Goal: Answer question/provide support: Share knowledge or assist other users

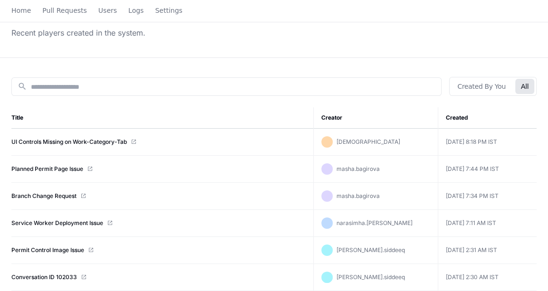
scroll to position [62, 0]
click at [48, 166] on link "Planned Permit Page Issue" at bounding box center [47, 169] width 72 height 8
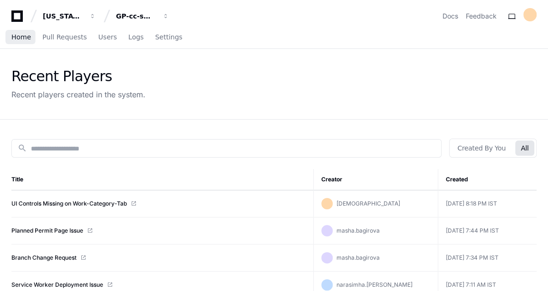
click at [23, 39] on span "Home" at bounding box center [20, 37] width 19 height 6
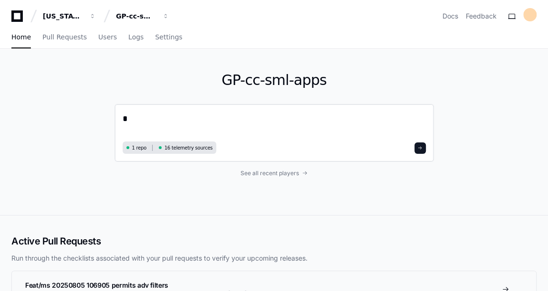
click at [208, 113] on textarea "*" at bounding box center [274, 125] width 303 height 27
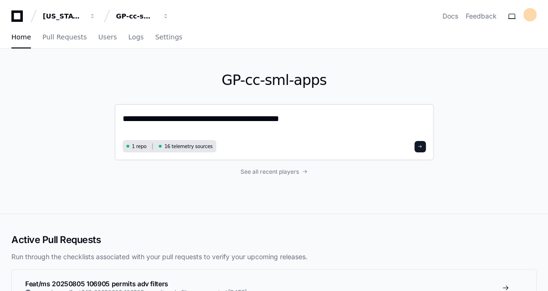
paste textarea "**********"
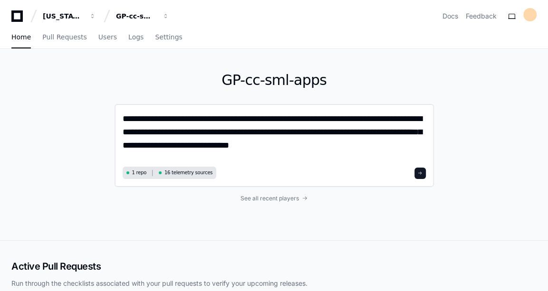
type textarea "**********"
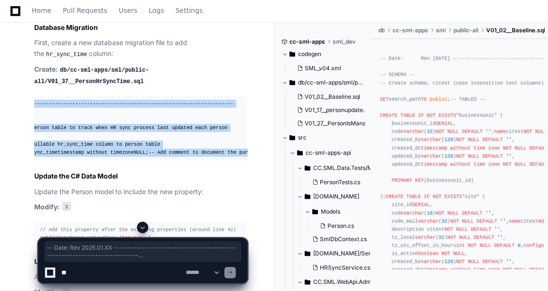
scroll to position [0, 106]
drag, startPoint x: 39, startPoint y: 88, endPoint x: 246, endPoint y: 187, distance: 229.6
click at [246, 161] on pre "-- Date: Rev 2025.01.XX -------------------------------------------------------…" at bounding box center [140, 128] width 213 height 65
copy div "-- Date: Rev 2025.01.XX -------------------------------------------------------…"
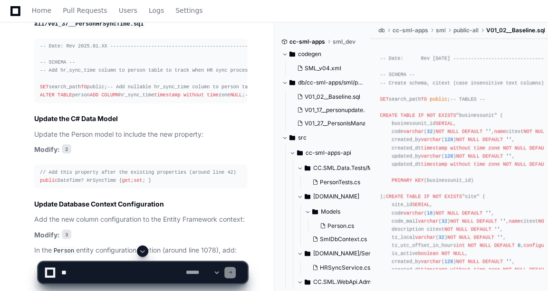
scroll to position [943, 0]
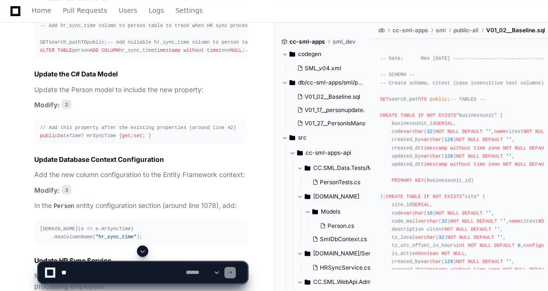
click at [71, 140] on div "// Add this property after the existing properties (around line 42) public Date…" at bounding box center [141, 132] width 202 height 16
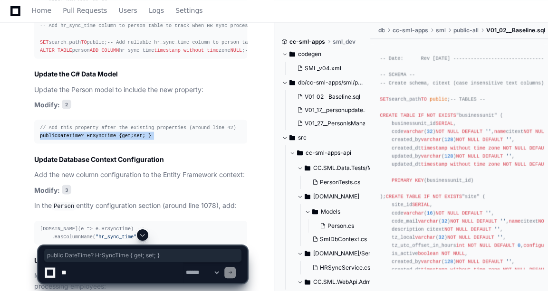
copy article "public DateTime? HrSyncTime { get ; set ; }"
drag, startPoint x: 144, startPoint y: 133, endPoint x: 146, endPoint y: 143, distance: 10.7
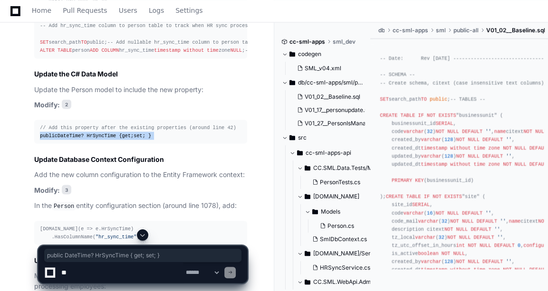
click at [144, 225] on div "[DOMAIN_NAME](e => e.HrSyncTime) .HasColumnName( "hr_sync_time" );" at bounding box center [141, 233] width 202 height 16
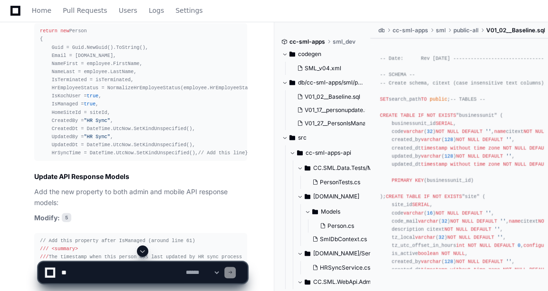
scroll to position [1166, 0]
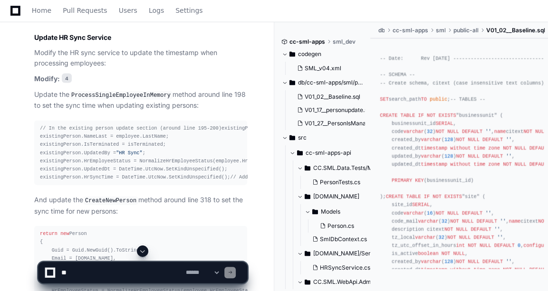
click at [146, 111] on p "Update the ProcessSingleEmployeeInMemory method around line 198 to set the sync…" at bounding box center [140, 100] width 213 height 22
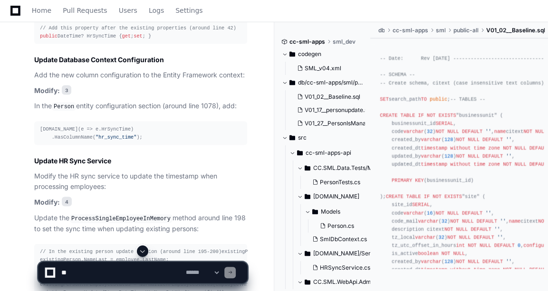
scroll to position [1060, 0]
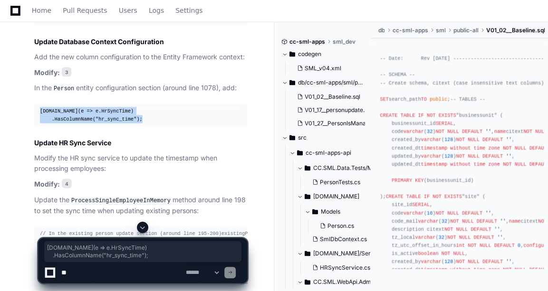
drag, startPoint x: 40, startPoint y: 146, endPoint x: 139, endPoint y: 153, distance: 99.6
click at [139, 124] on div "[DOMAIN_NAME](e => e.HrSyncTime) .HasColumnName( "hr_sync_time" );" at bounding box center [141, 115] width 202 height 16
copy div "[DOMAIN_NAME](e => e.HrSyncTime) .HasColumnName( "hr_sync_time" );"
click at [163, 94] on p "In the Person entity configuration section (around line 1078), add:" at bounding box center [140, 88] width 213 height 11
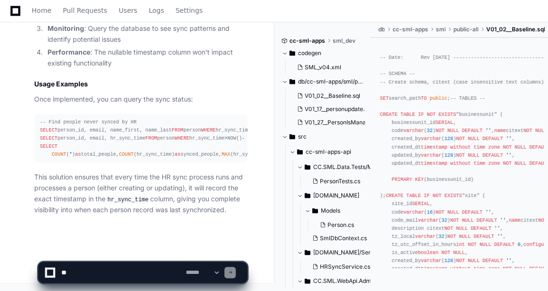
scroll to position [2176, 0]
click at [85, 268] on textarea at bounding box center [121, 272] width 124 height 21
type textarea "*"
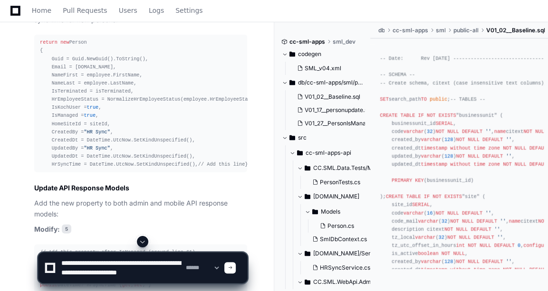
scroll to position [1202, 0]
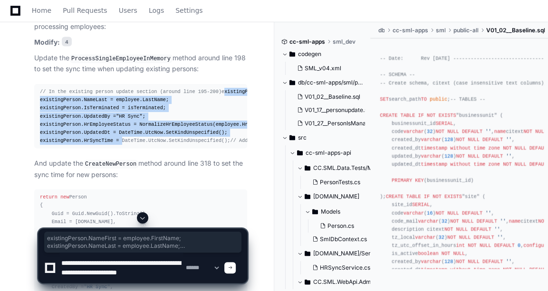
drag, startPoint x: 34, startPoint y: 131, endPoint x: 115, endPoint y: 188, distance: 99.6
click at [115, 149] on pre "// In the existing person update section (around line 195-200) existingPerson.N…" at bounding box center [140, 116] width 213 height 65
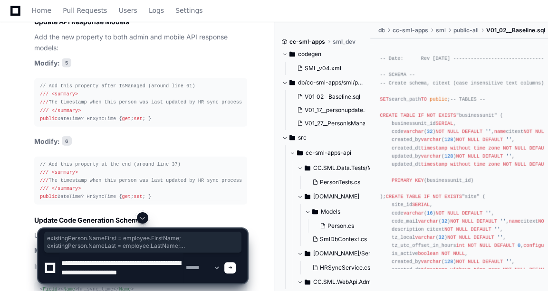
scroll to position [1479, 0]
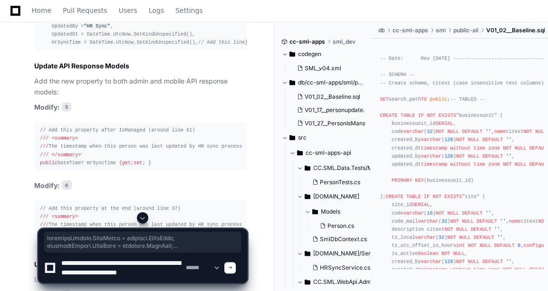
click at [101, 280] on textarea at bounding box center [121, 268] width 124 height 30
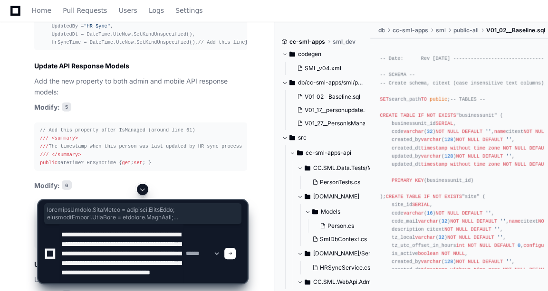
scroll to position [22, 0]
type textarea "**********"
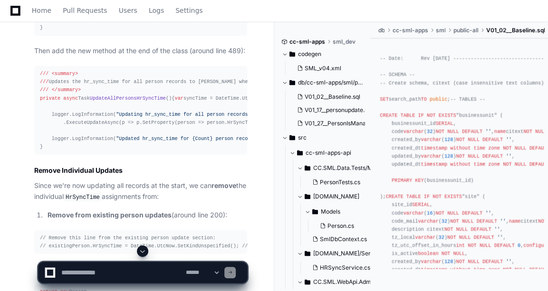
scroll to position [3126, 0]
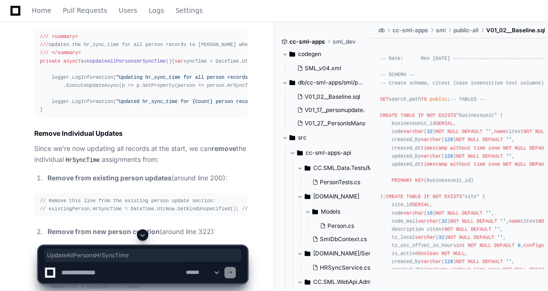
drag, startPoint x: 96, startPoint y: 138, endPoint x: 59, endPoint y: 135, distance: 37.2
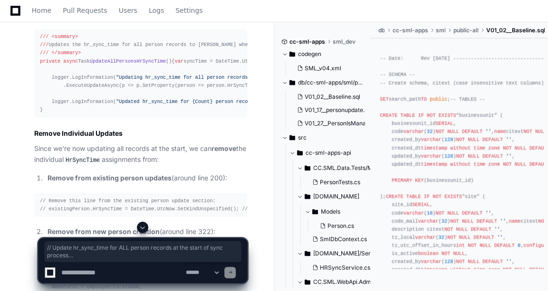
drag, startPoint x: 60, startPoint y: 131, endPoint x: 154, endPoint y: 136, distance: 93.3
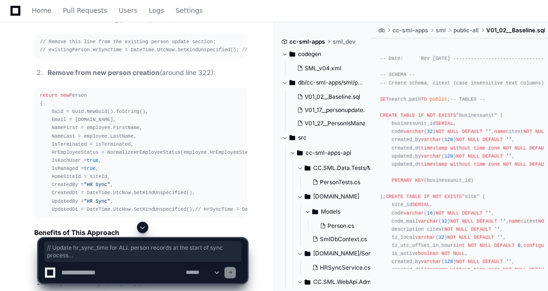
scroll to position [3295, 0]
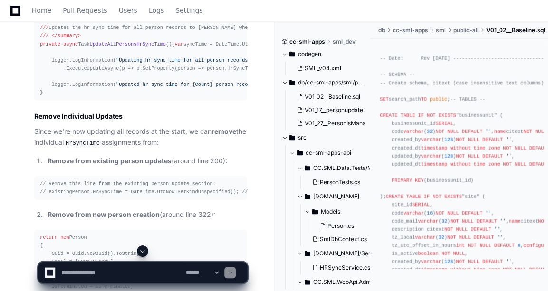
scroll to position [3167, 0]
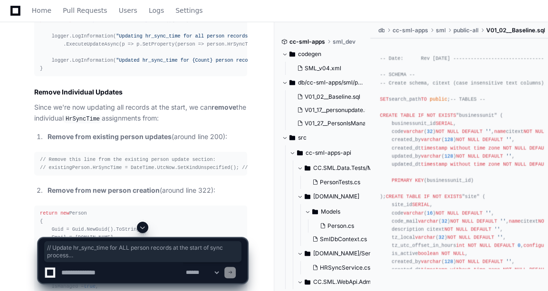
drag, startPoint x: 60, startPoint y: 87, endPoint x: 71, endPoint y: 120, distance: 34.6
copy div "// Update hr_sync_time for ALL person records at the start of sync process awai…"
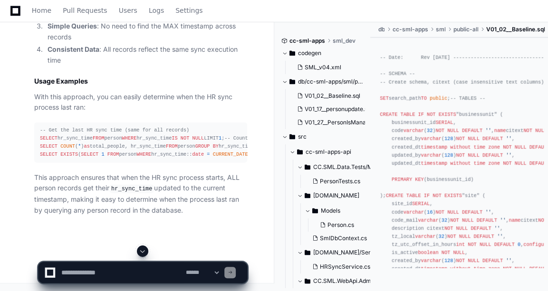
scroll to position [3569, 0]
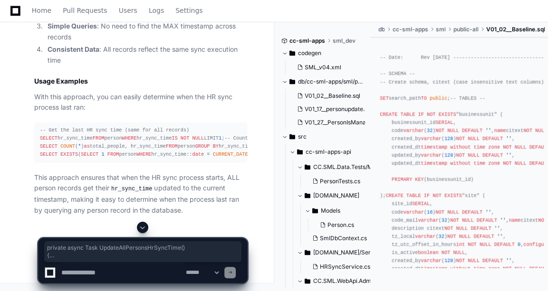
drag, startPoint x: 43, startPoint y: 180, endPoint x: 37, endPoint y: 98, distance: 82.4
copy div "private async Task UpdateAllPersonsHrSyncTime () { var syncTime = DateTime.UtcN…"
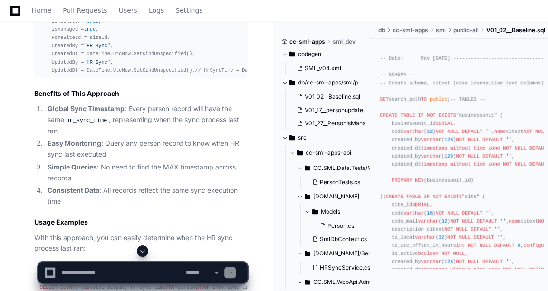
scroll to position [3573, 0]
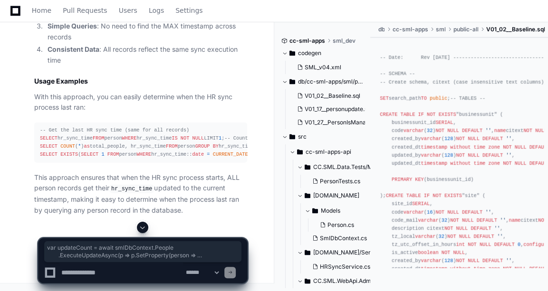
drag, startPoint x: 50, startPoint y: 145, endPoint x: 111, endPoint y: 163, distance: 63.2
click at [107, 275] on textarea at bounding box center [121, 272] width 124 height 21
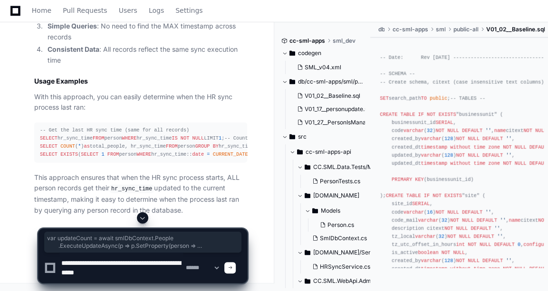
type textarea "**********"
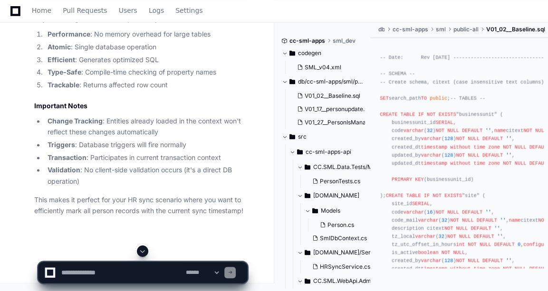
scroll to position [5395, 0]
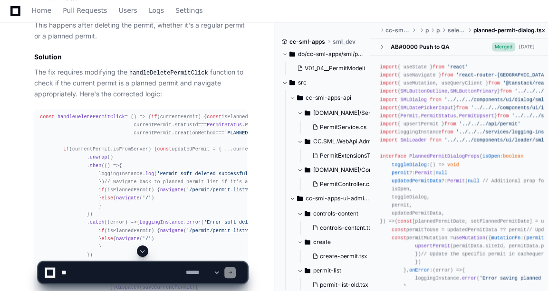
scroll to position [810, 0]
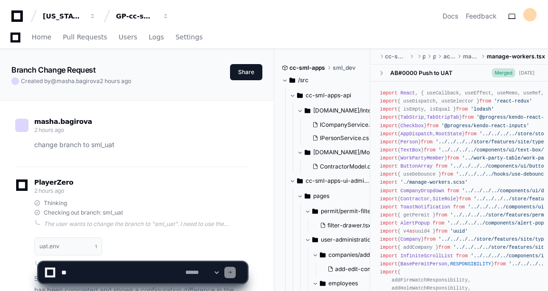
scroll to position [1643, 0]
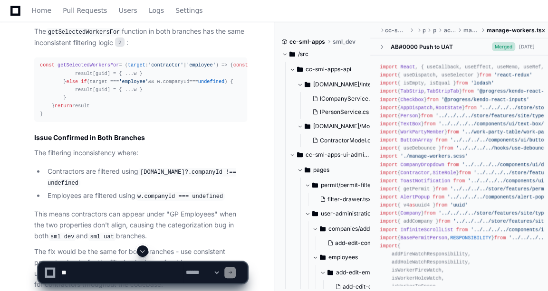
scroll to position [1469, 0]
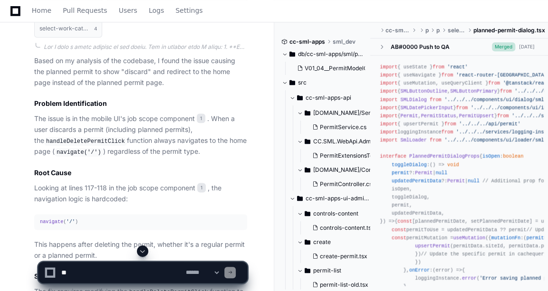
scroll to position [588, 0]
